Goal: Information Seeking & Learning: Find specific fact

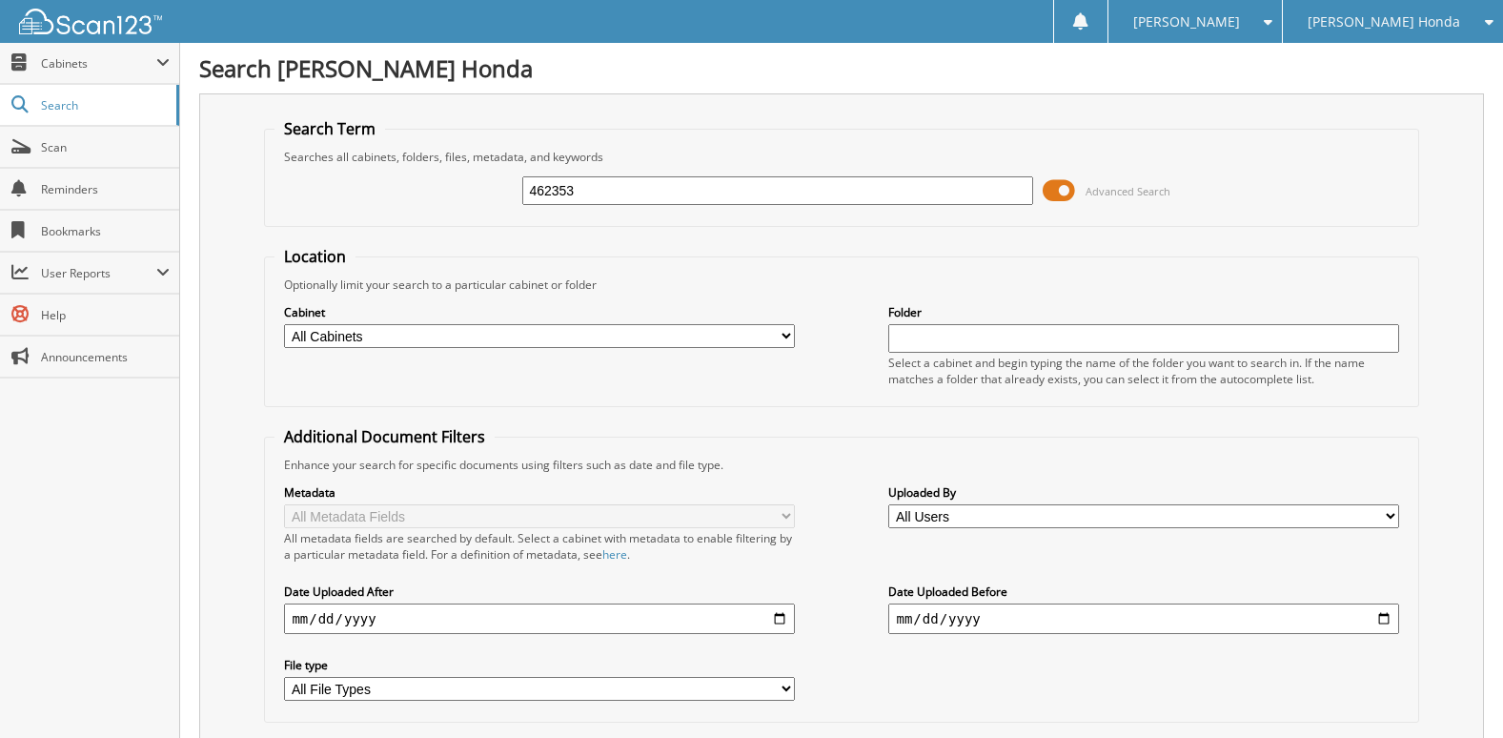
type input "462353"
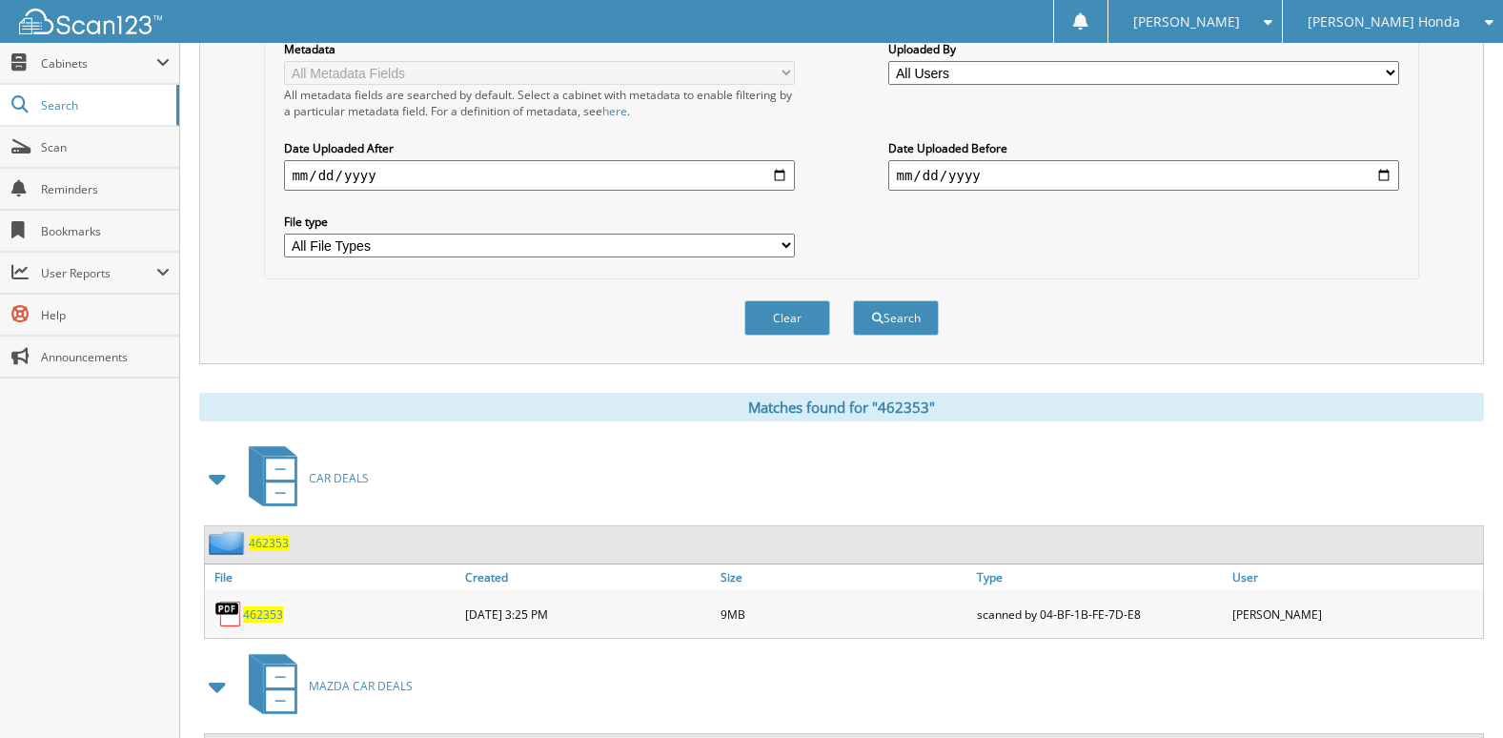
scroll to position [610, 0]
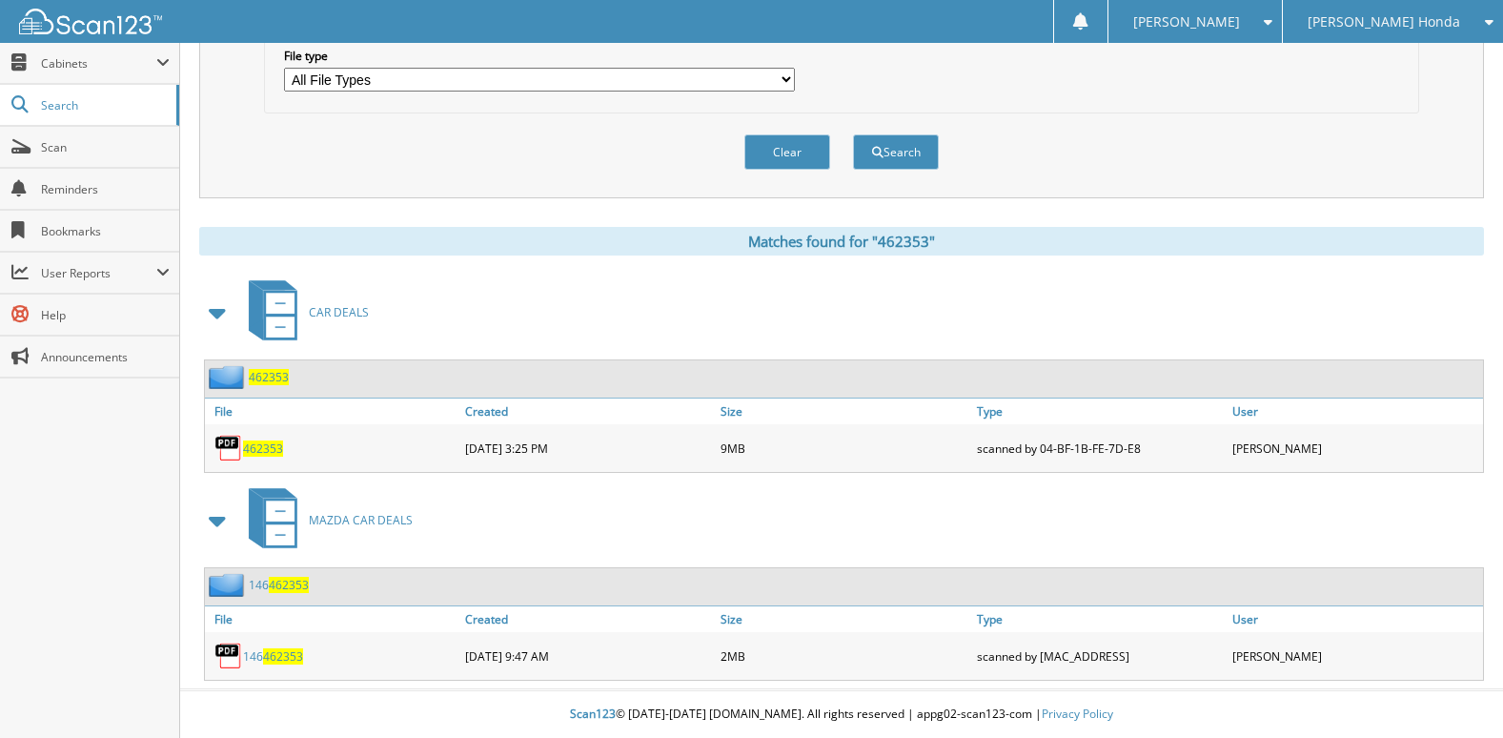
click at [272, 444] on span "462353" at bounding box center [263, 448] width 40 height 16
